Goal: Navigation & Orientation: Find specific page/section

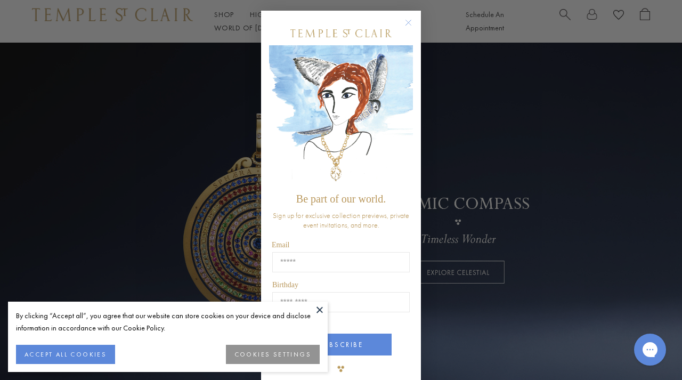
click at [408, 20] on circle "Close dialog" at bounding box center [408, 23] width 13 height 13
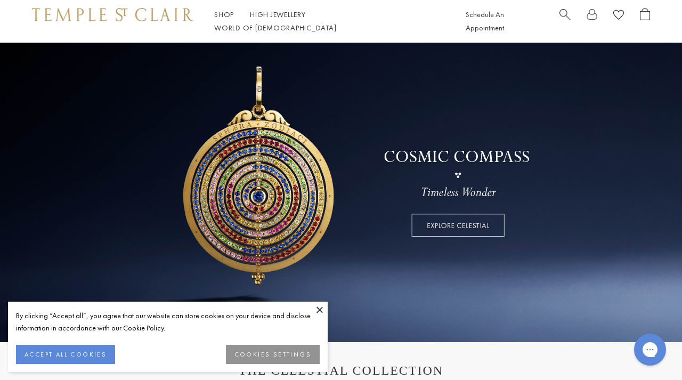
scroll to position [50, 0]
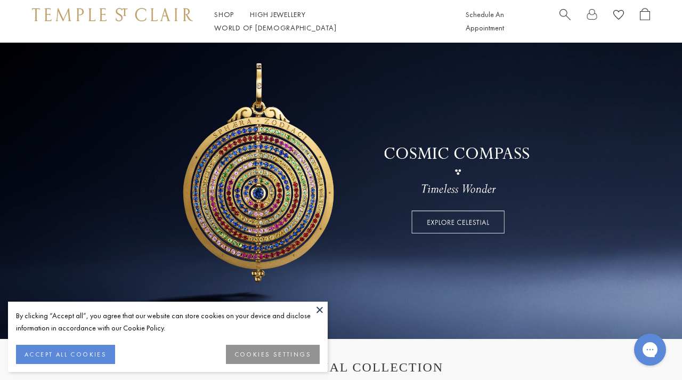
click at [319, 311] on button at bounding box center [320, 310] width 16 height 16
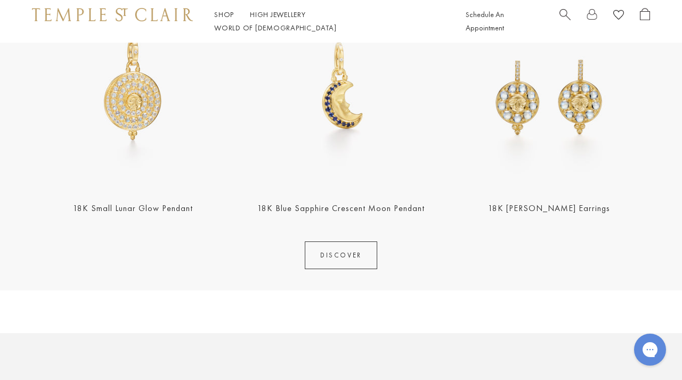
scroll to position [460, 0]
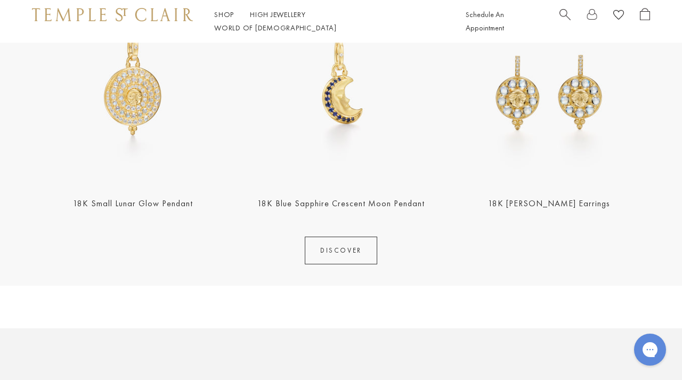
click at [327, 246] on link "DISCOVER" at bounding box center [341, 251] width 72 height 28
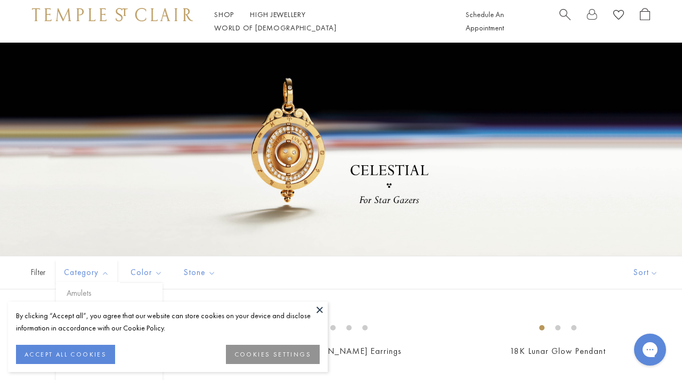
click at [78, 269] on span "Category" at bounding box center [88, 272] width 59 height 13
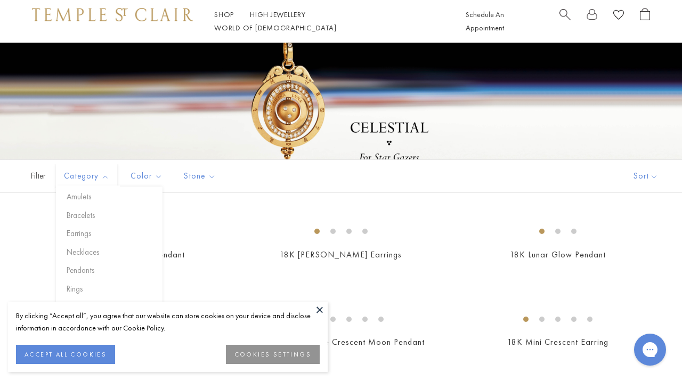
scroll to position [103, 0]
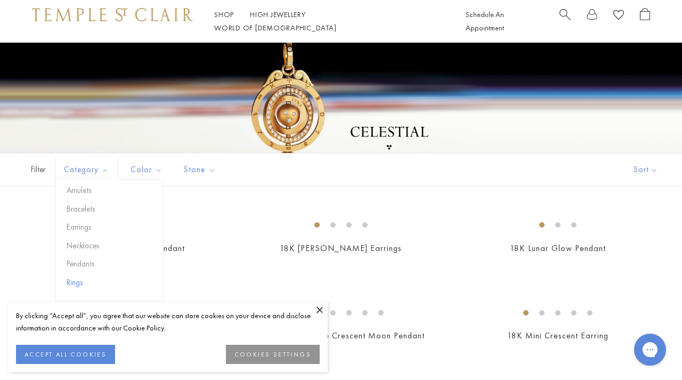
click at [72, 284] on button "Rings" at bounding box center [113, 283] width 99 height 12
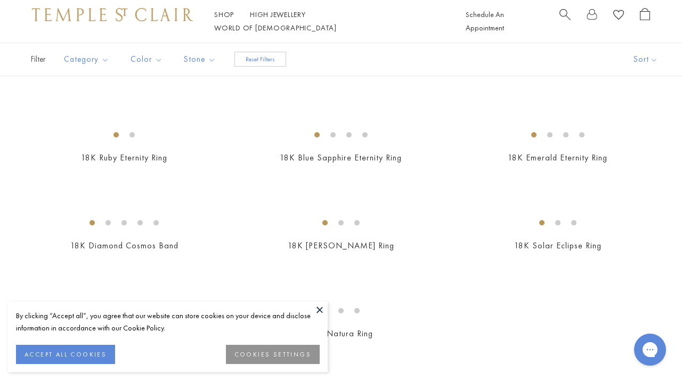
scroll to position [287, 0]
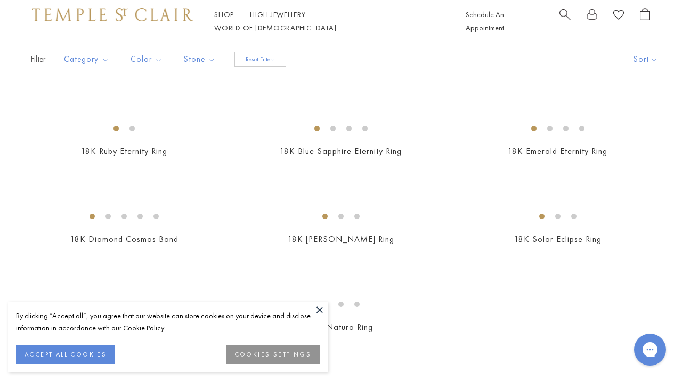
click at [322, 312] on button at bounding box center [320, 310] width 16 height 16
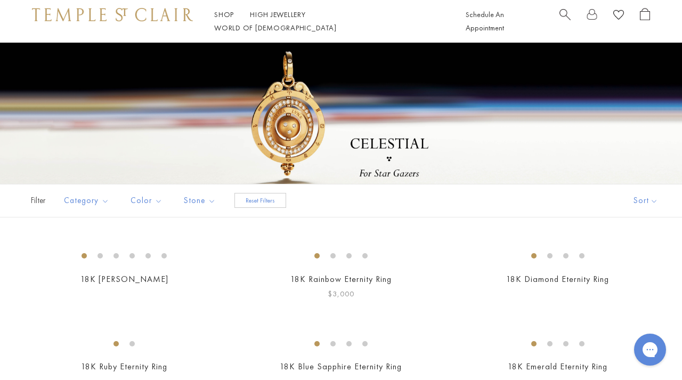
scroll to position [64, 0]
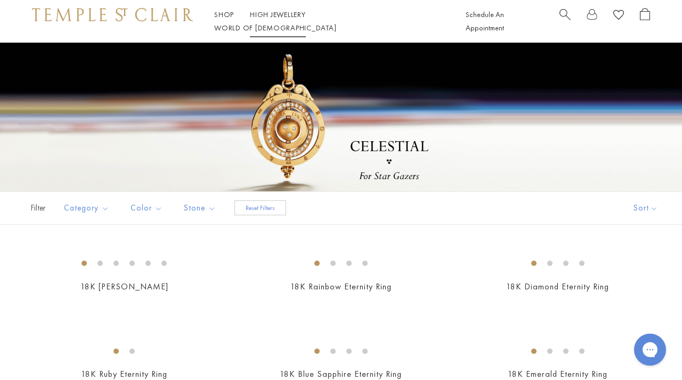
click at [268, 19] on link "High Jewellery High Jewellery" at bounding box center [278, 15] width 56 height 10
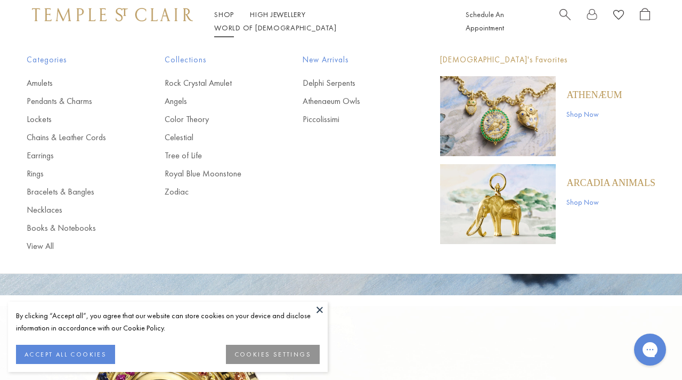
click at [620, 182] on p "ARCADIA ANIMALS" at bounding box center [611, 183] width 89 height 12
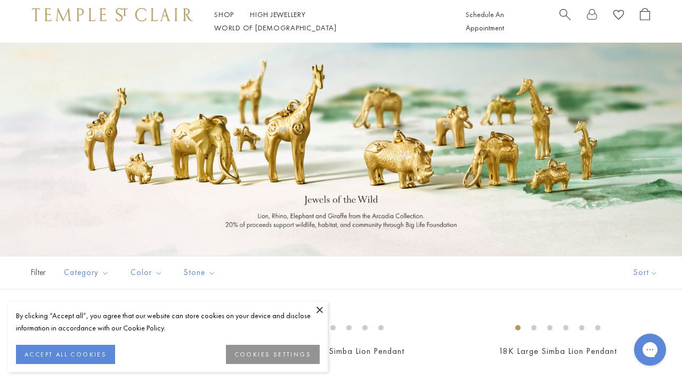
click at [318, 310] on button at bounding box center [320, 310] width 16 height 16
